Goal: Use online tool/utility: Utilize a website feature to perform a specific function

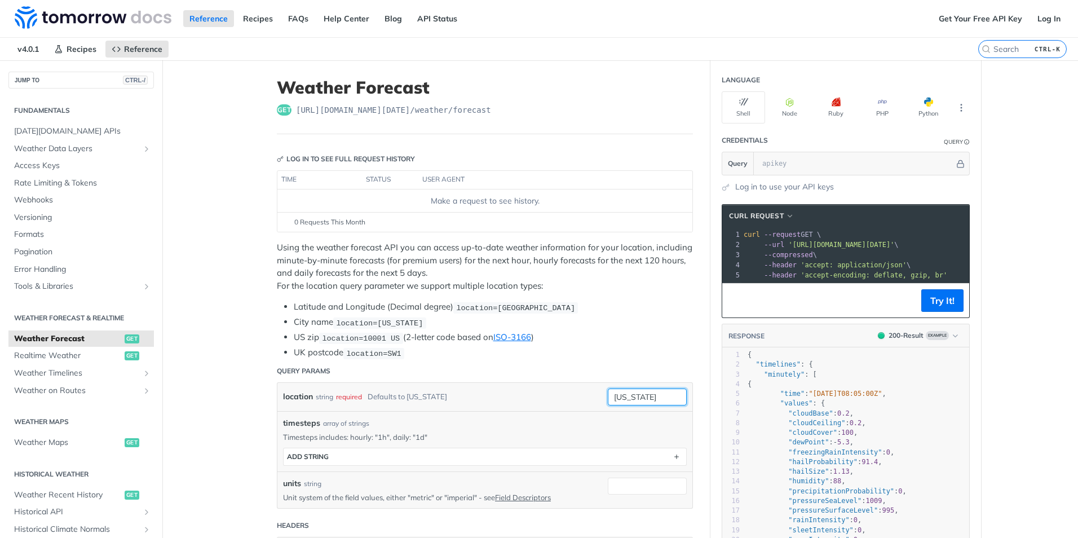
click at [639, 394] on input "[US_STATE]" at bounding box center [647, 396] width 79 height 17
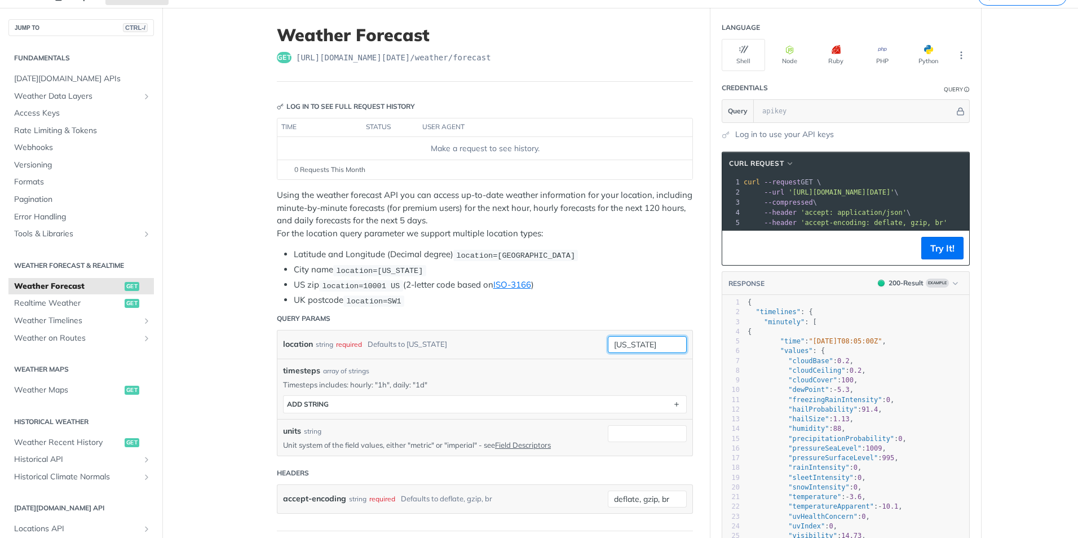
scroll to position [113, 0]
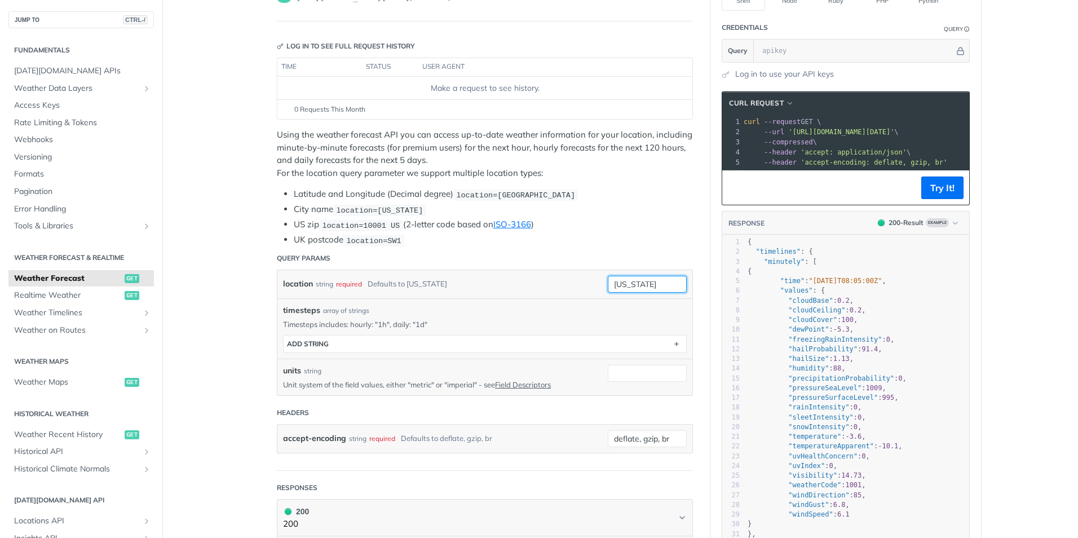
drag, startPoint x: 655, startPoint y: 285, endPoint x: 569, endPoint y: 281, distance: 86.3
click at [569, 281] on div "location string required Defaults to [US_STATE] [US_STATE]" at bounding box center [485, 284] width 404 height 17
type input "[US_STATE][GEOGRAPHIC_DATA]"
click at [569, 281] on div "location string required Defaults to [US_STATE]" at bounding box center [437, 284] width 308 height 17
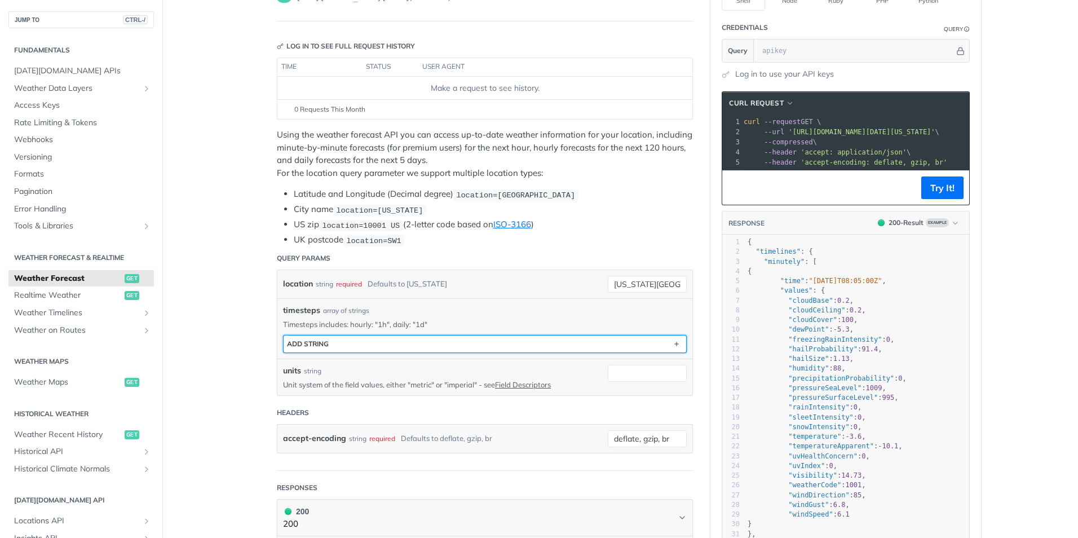
click at [387, 341] on button "ADD string" at bounding box center [484, 343] width 402 height 17
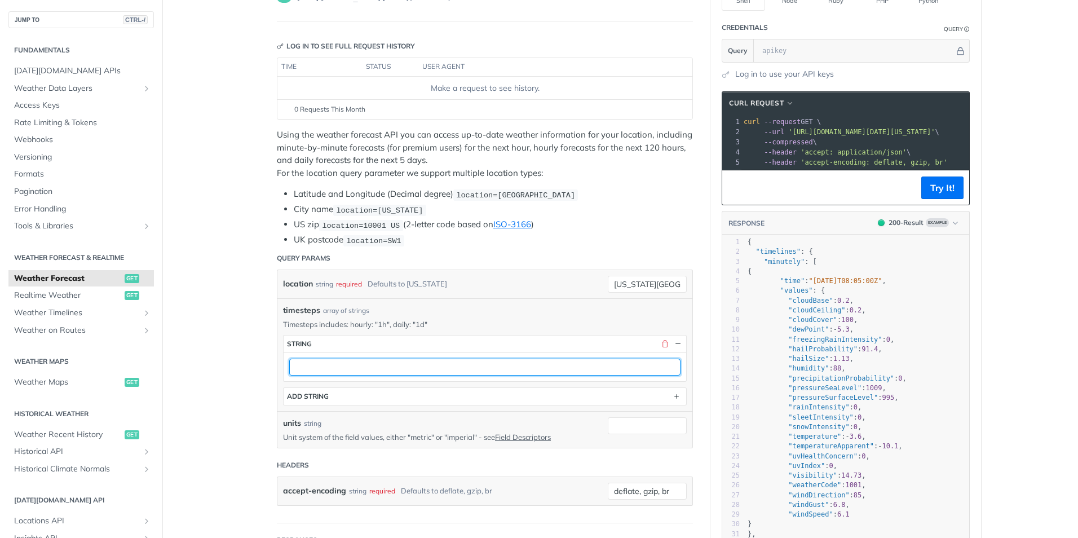
click at [360, 368] on input "text" at bounding box center [484, 366] width 391 height 17
type input "1h"
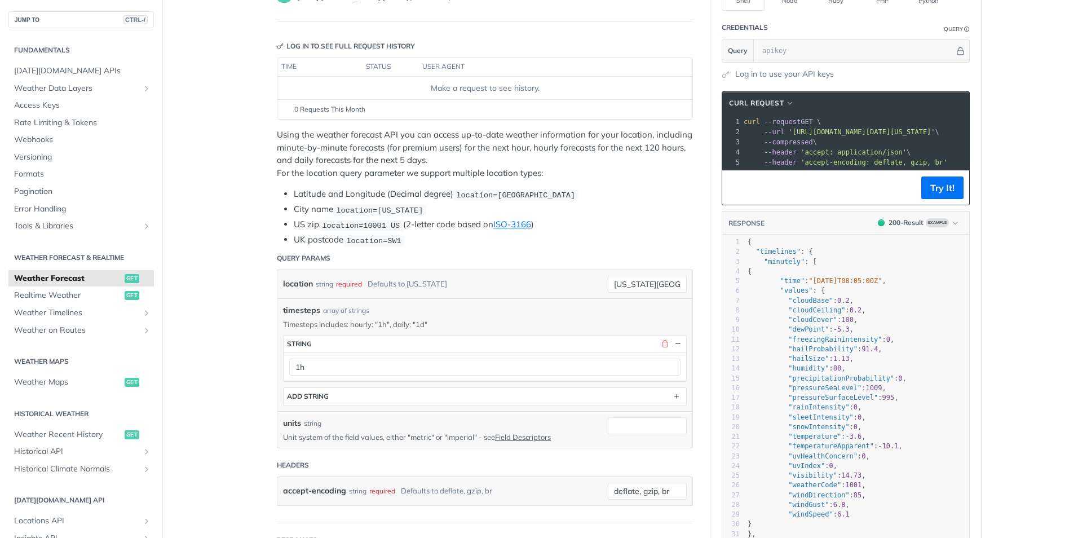
click at [432, 404] on div "timesteps array of strings Timesteps includes: hourly: "1h", daily: "1d" timest…" at bounding box center [484, 354] width 415 height 113
click at [636, 430] on input "units" at bounding box center [647, 425] width 79 height 17
type input "metric"
click at [584, 473] on header "Headers" at bounding box center [485, 465] width 416 height 23
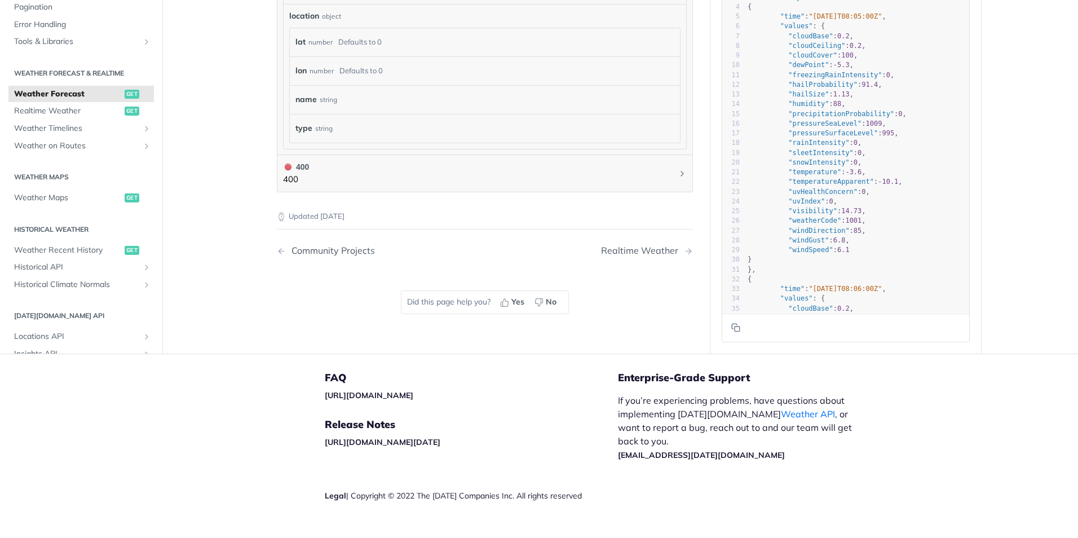
scroll to position [1178, 0]
